Goal: Find specific page/section: Locate a particular part of the current website

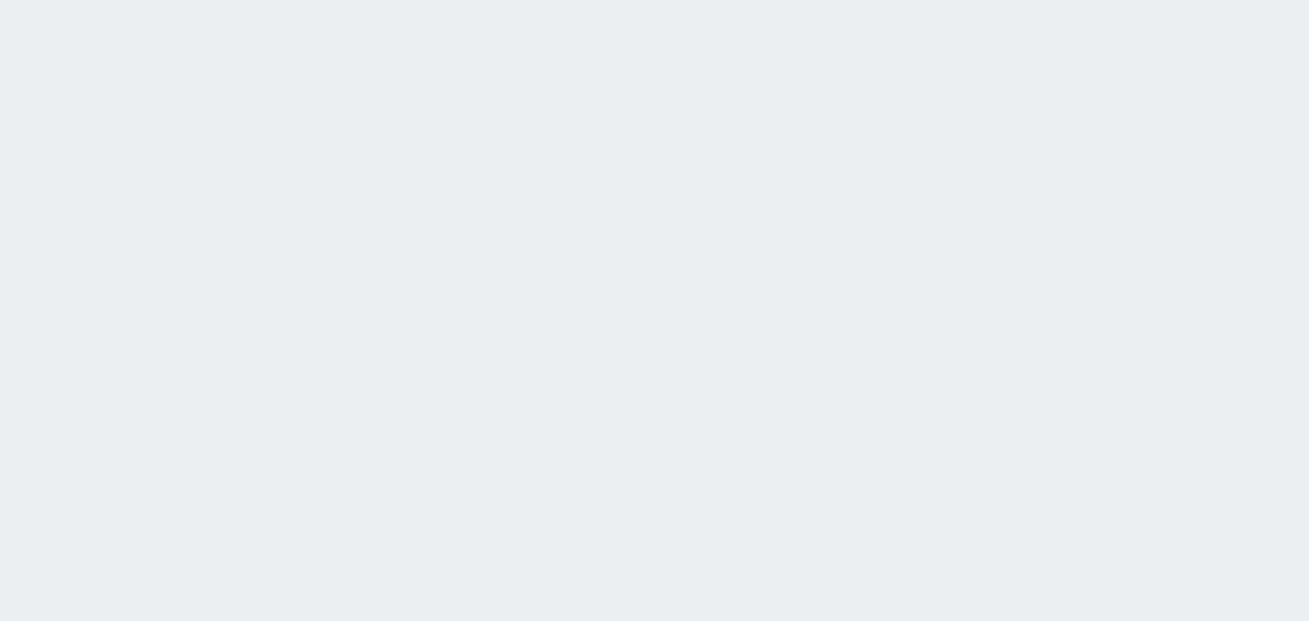
drag, startPoint x: 0, startPoint y: 0, endPoint x: 622, endPoint y: 369, distance: 723.1
click at [622, 0] on html at bounding box center [654, 0] width 1309 height 0
